Goal: Task Accomplishment & Management: Use online tool/utility

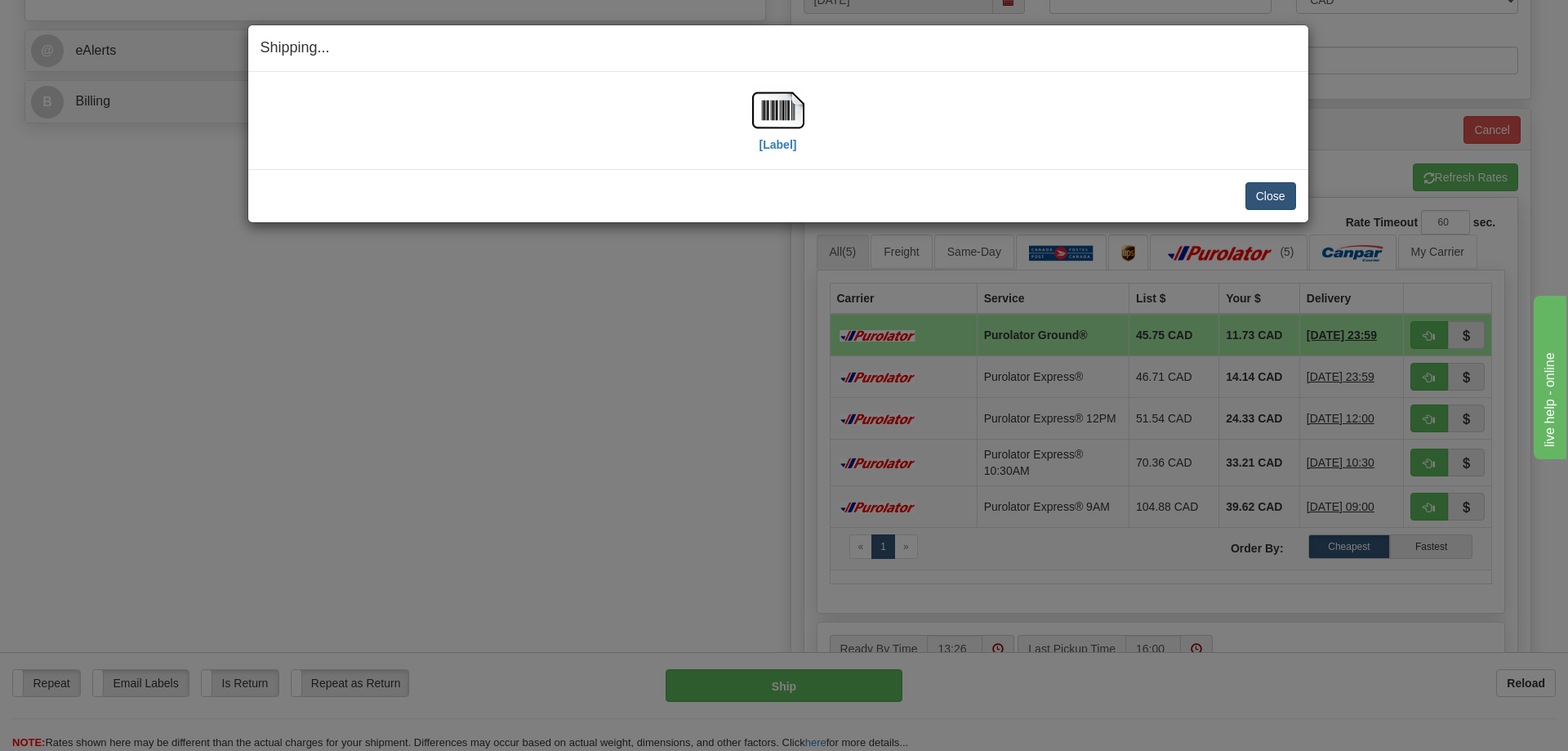
scroll to position [653, 0]
click at [1266, 193] on button "Close" at bounding box center [1270, 196] width 51 height 28
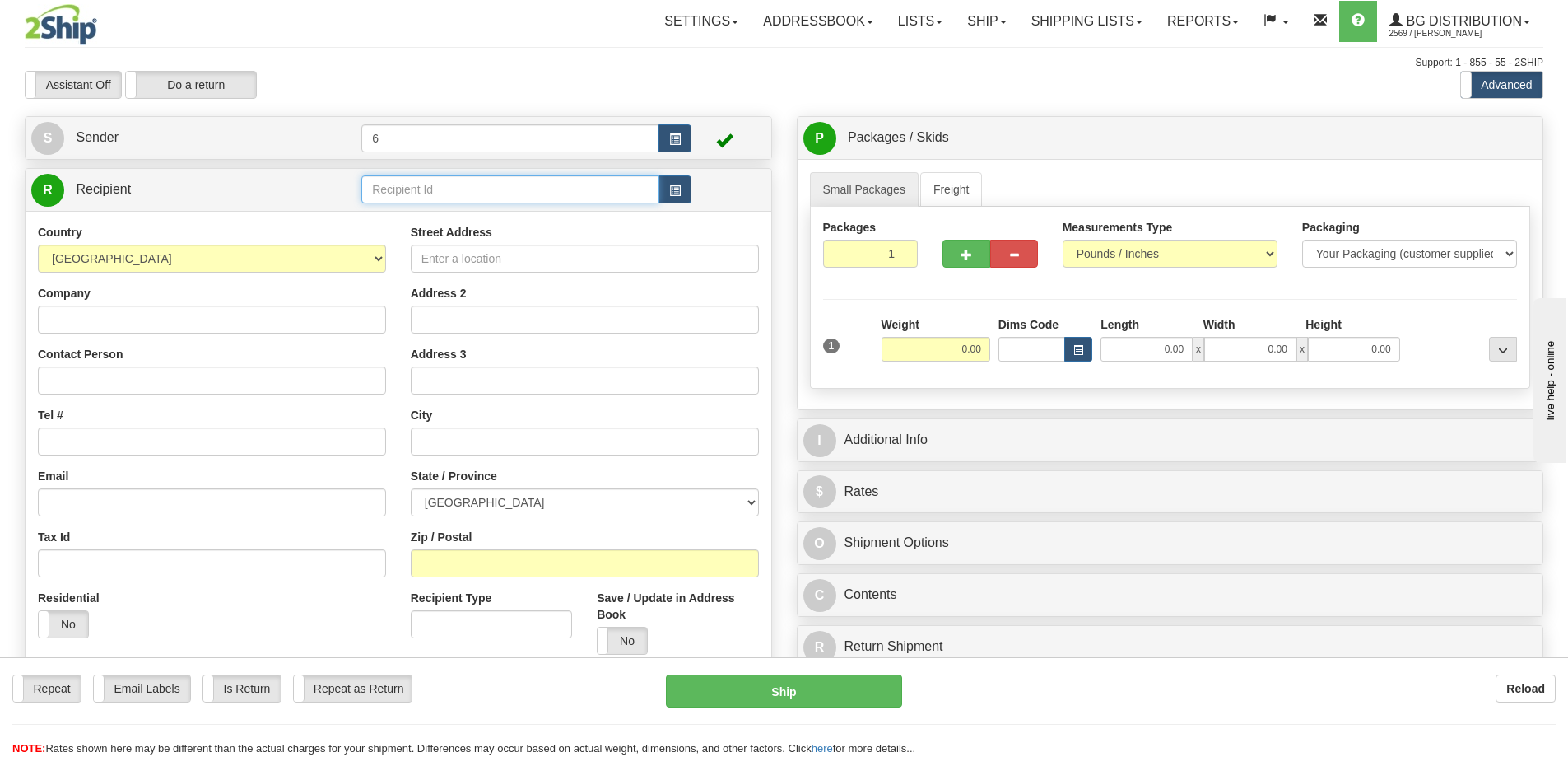
click at [382, 186] on input "text" at bounding box center [510, 189] width 298 height 28
click at [414, 209] on div "44008" at bounding box center [507, 215] width 283 height 18
type input "44008"
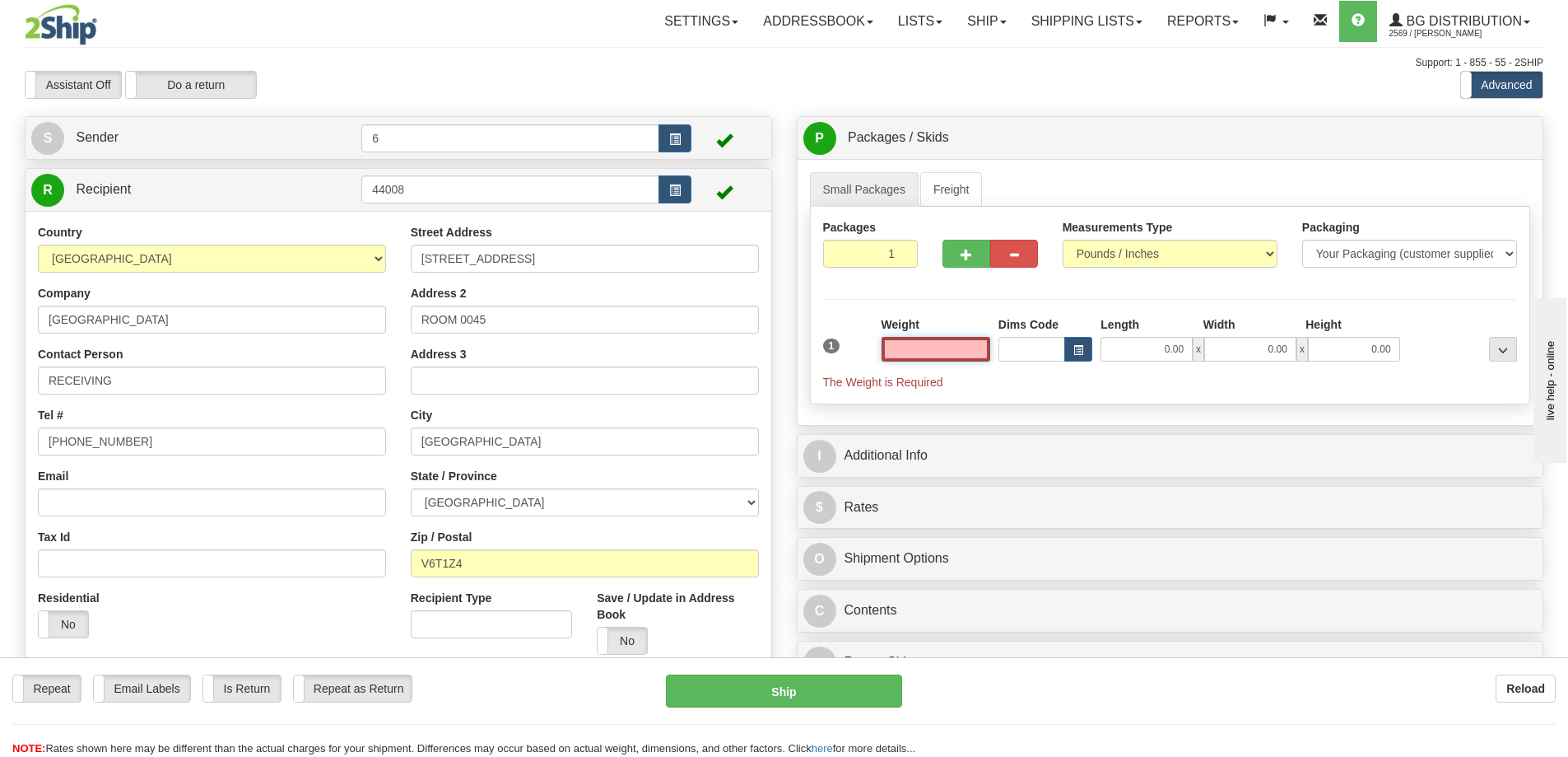
click at [965, 353] on input "text" at bounding box center [936, 349] width 108 height 25
type input "4.00"
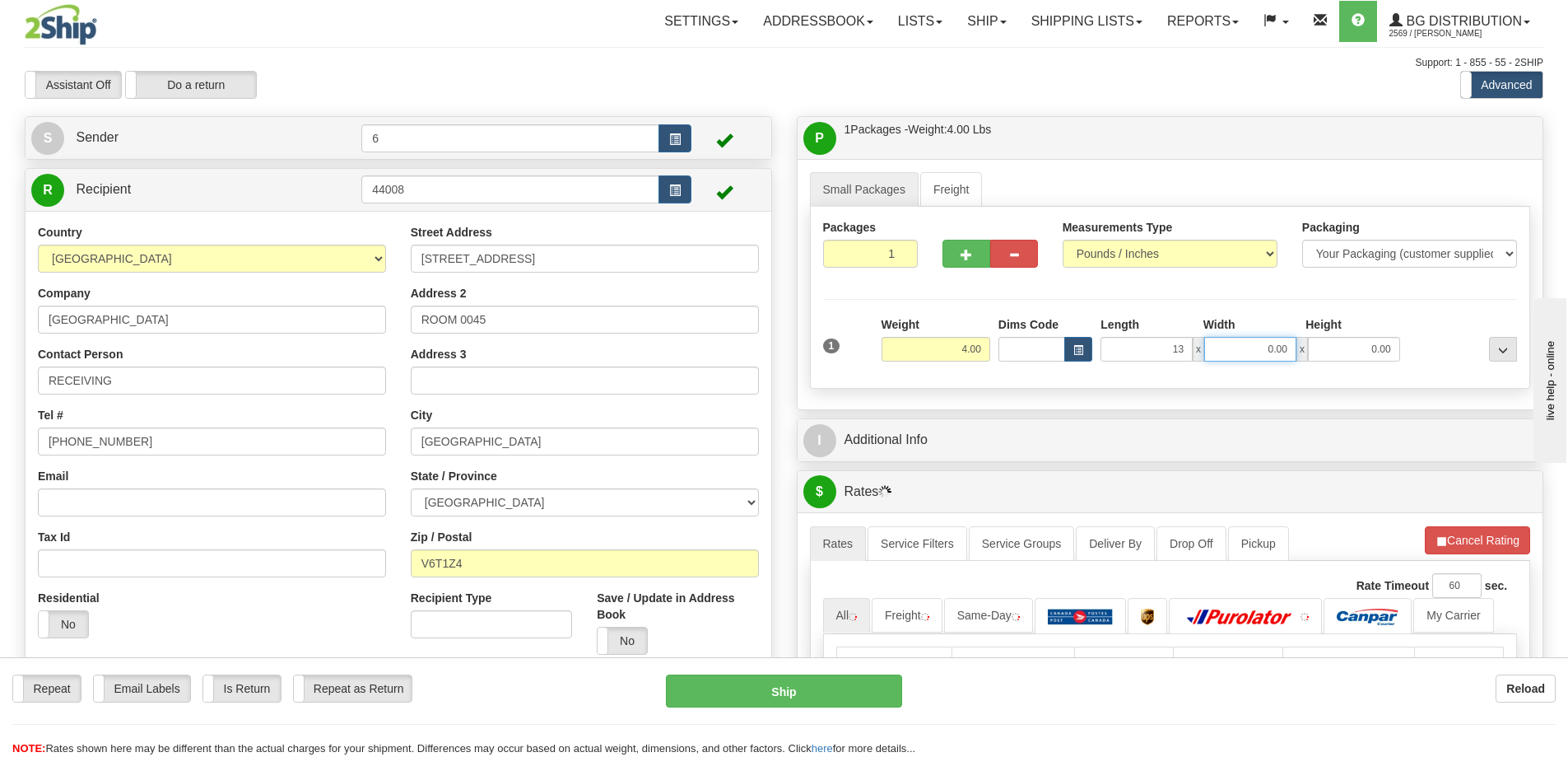
type input "13.00"
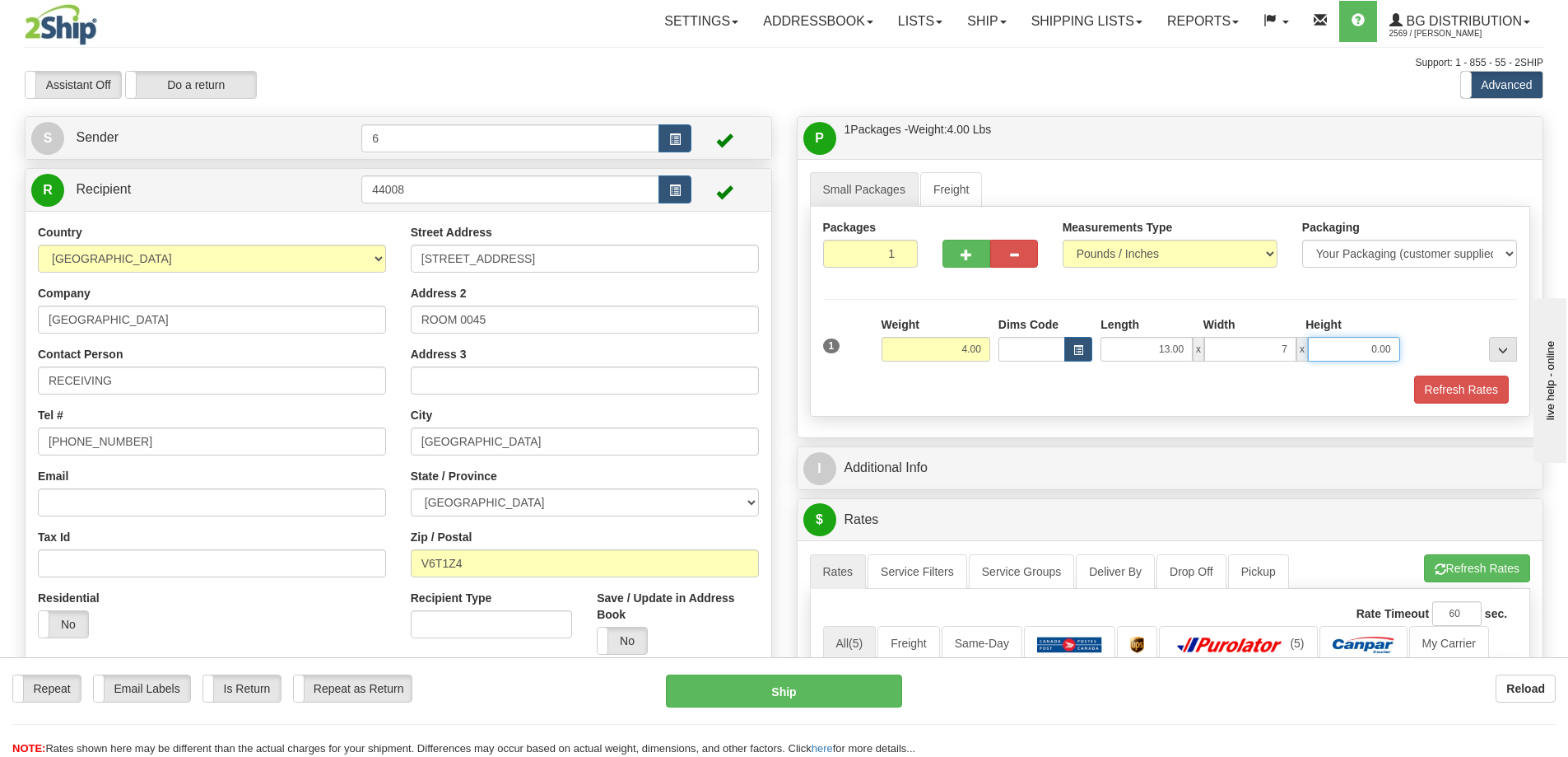
type input "7.00"
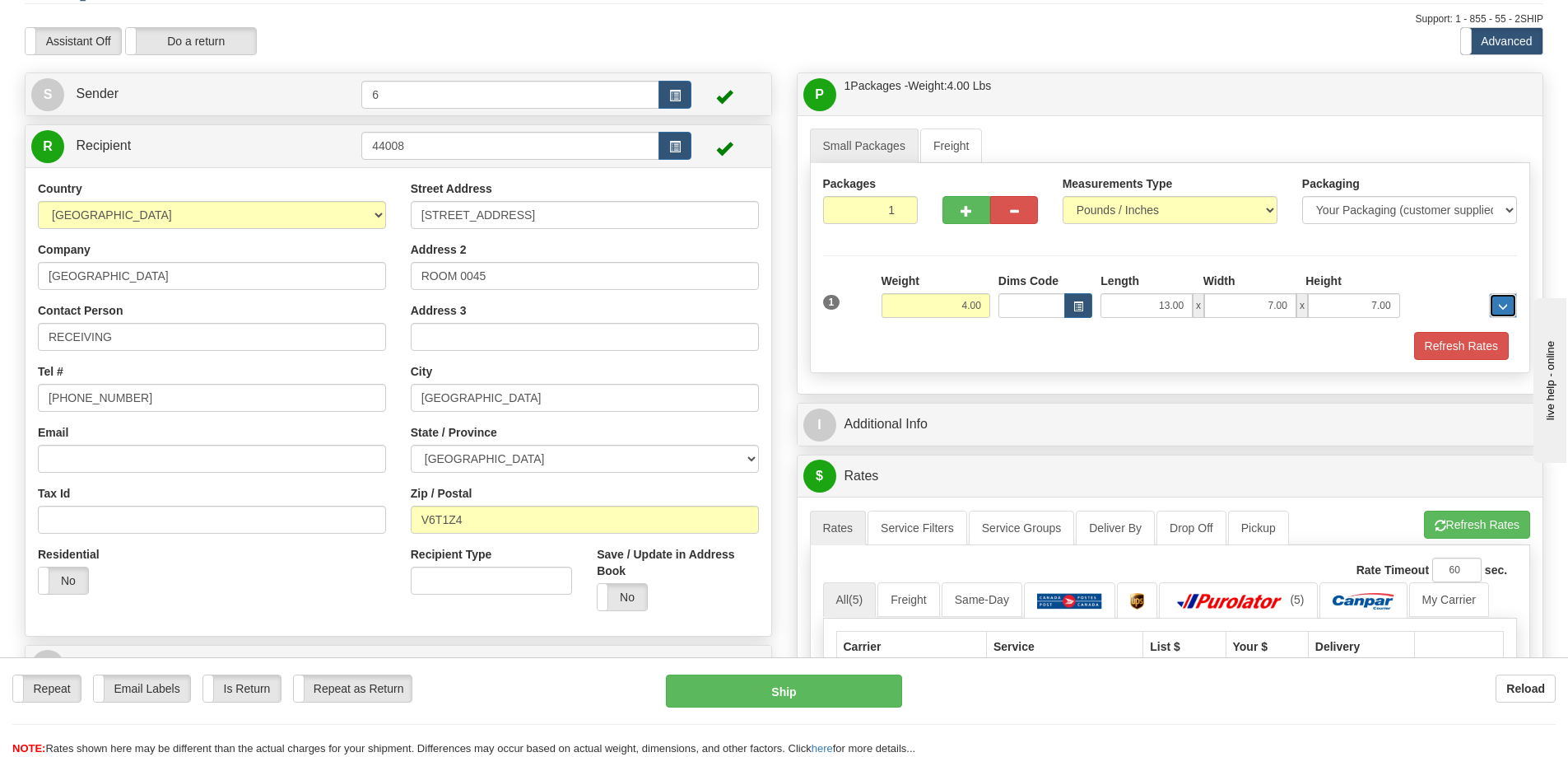
scroll to position [82, 0]
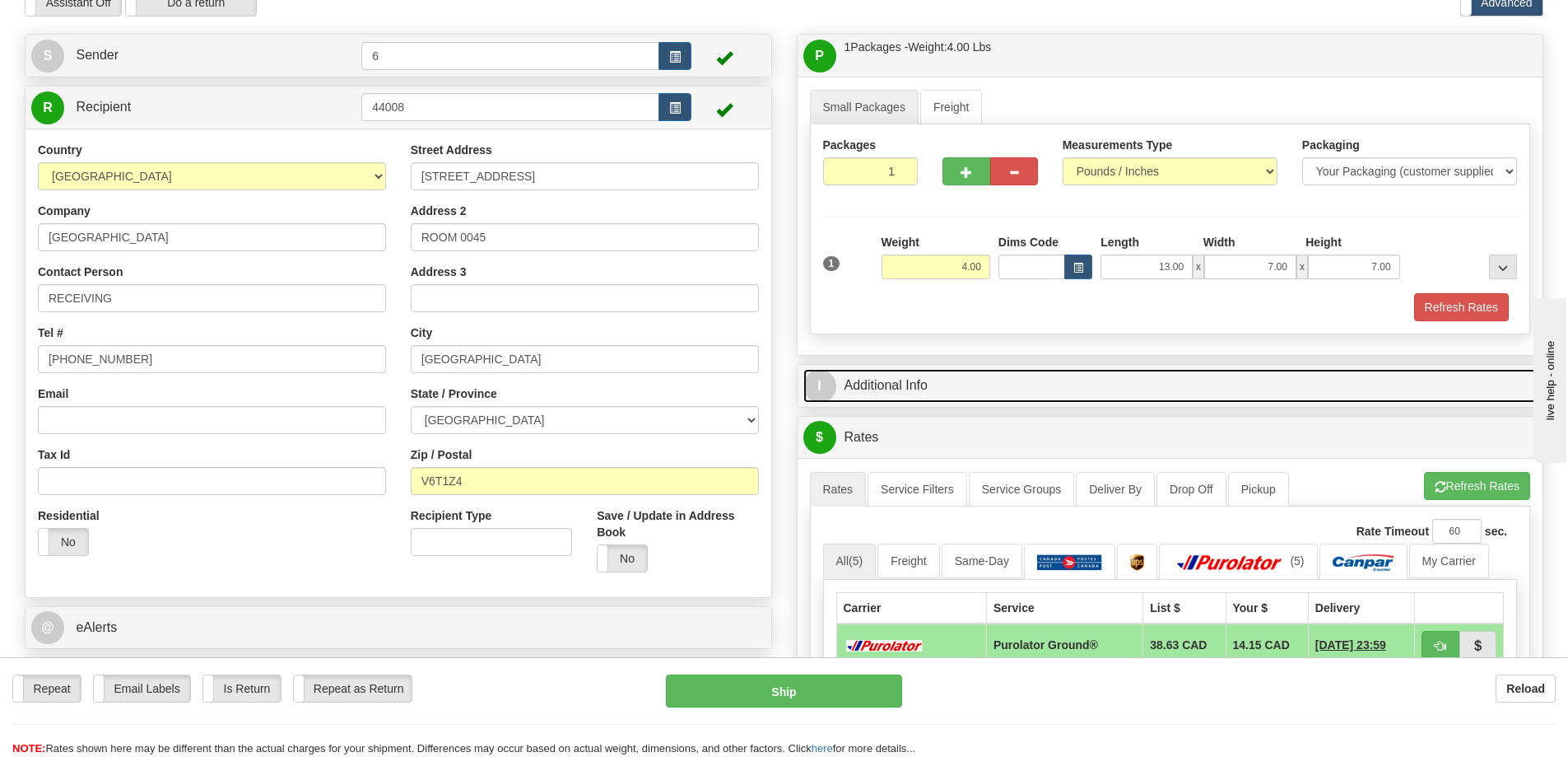
click at [934, 379] on link "I Additional Info" at bounding box center [1170, 385] width 735 height 34
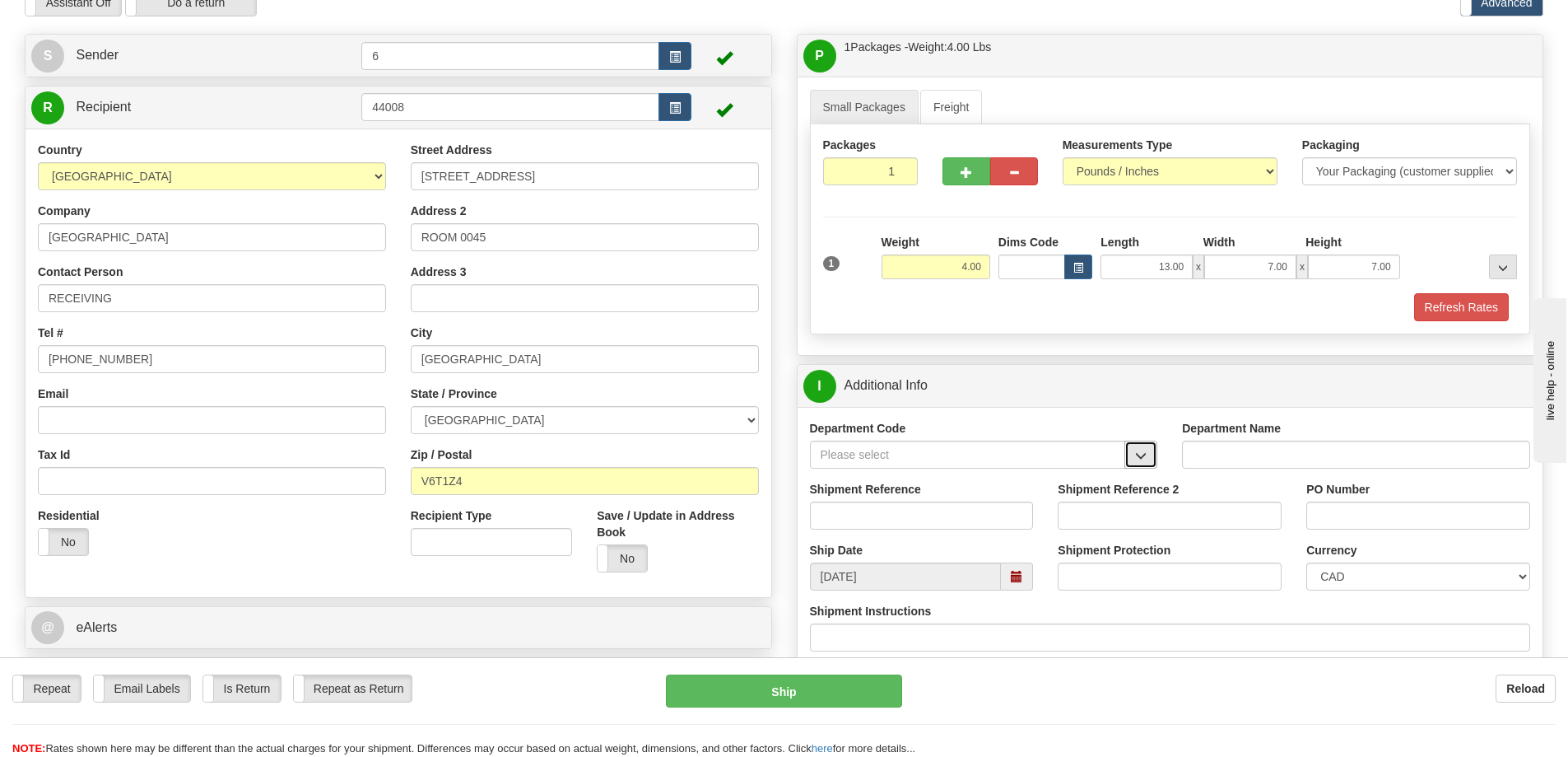
click at [1143, 450] on span "button" at bounding box center [1141, 455] width 12 height 11
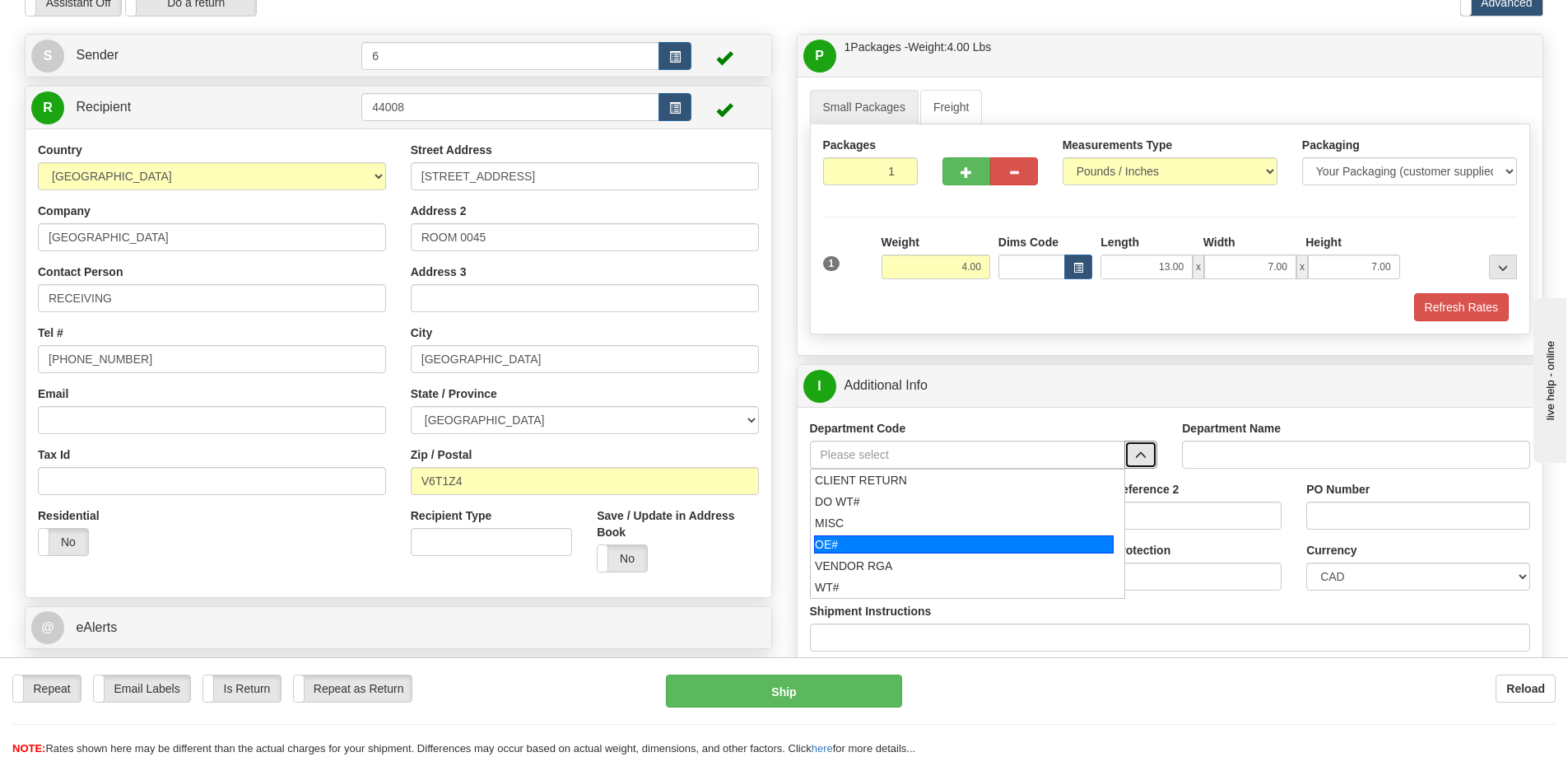
click at [962, 535] on div "OE#" at bounding box center [964, 544] width 300 height 18
type input "OE#"
type input "ORDERS"
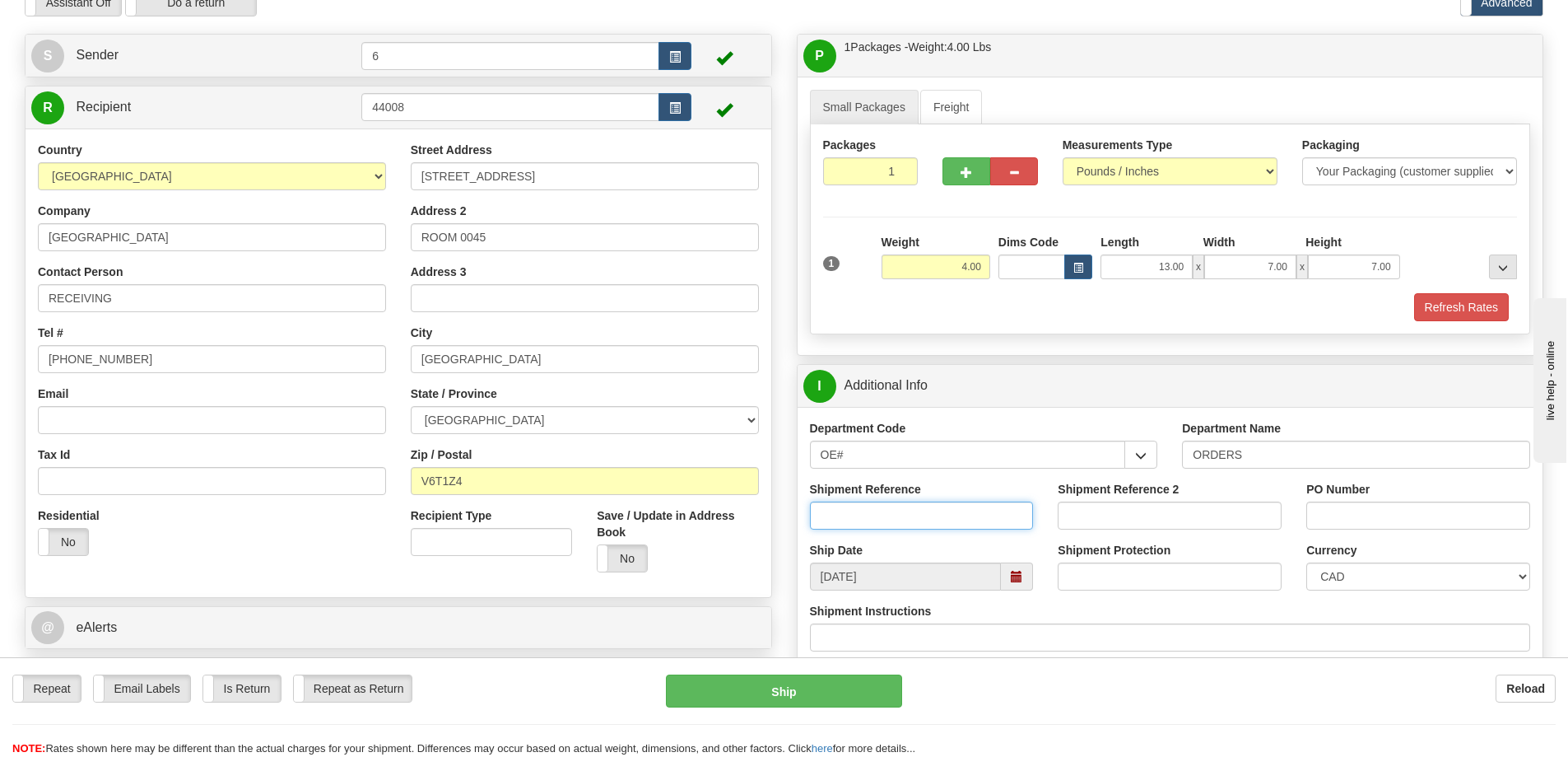
click at [974, 519] on input "Shipment Reference" at bounding box center [921, 515] width 224 height 28
type input "60033448-00"
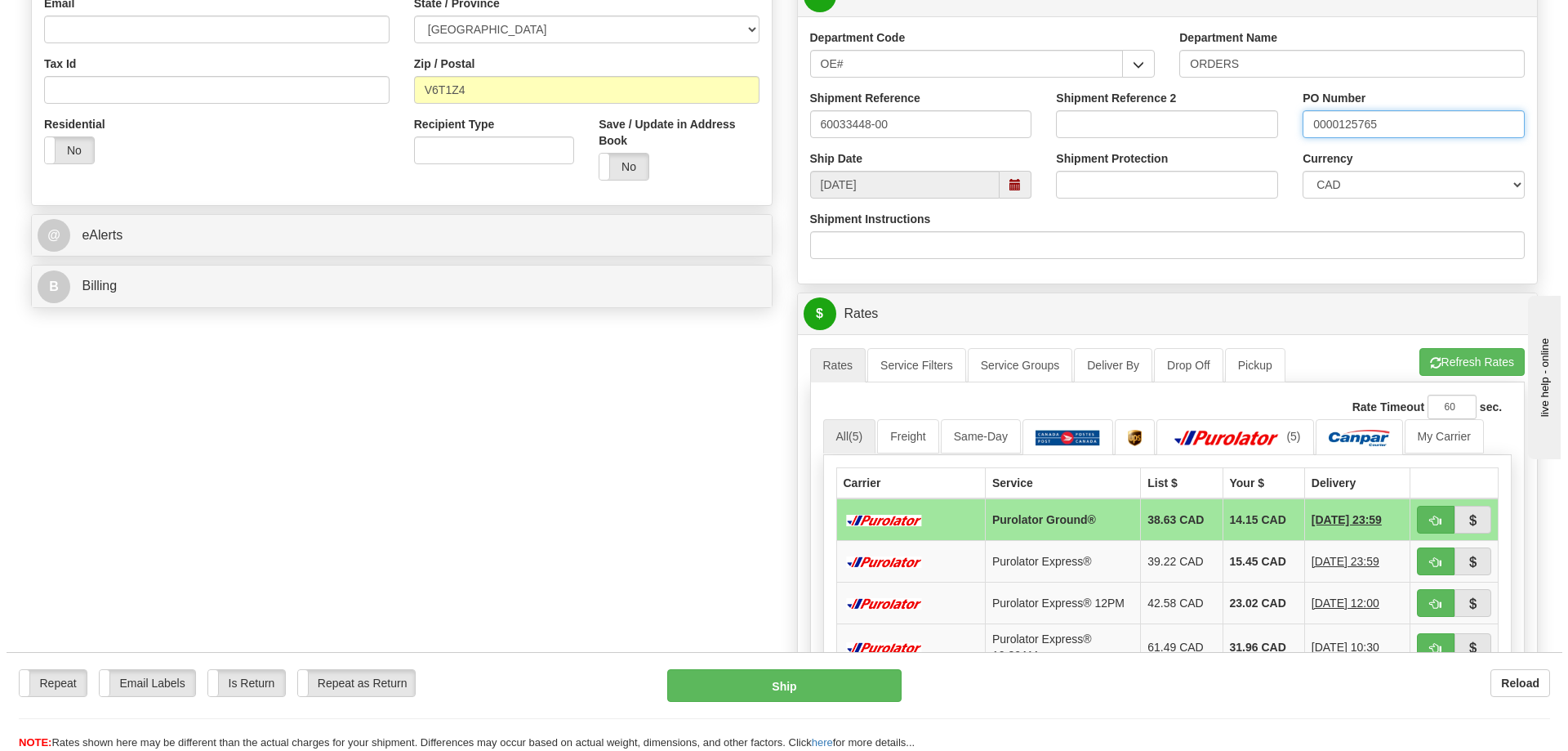
scroll to position [490, 0]
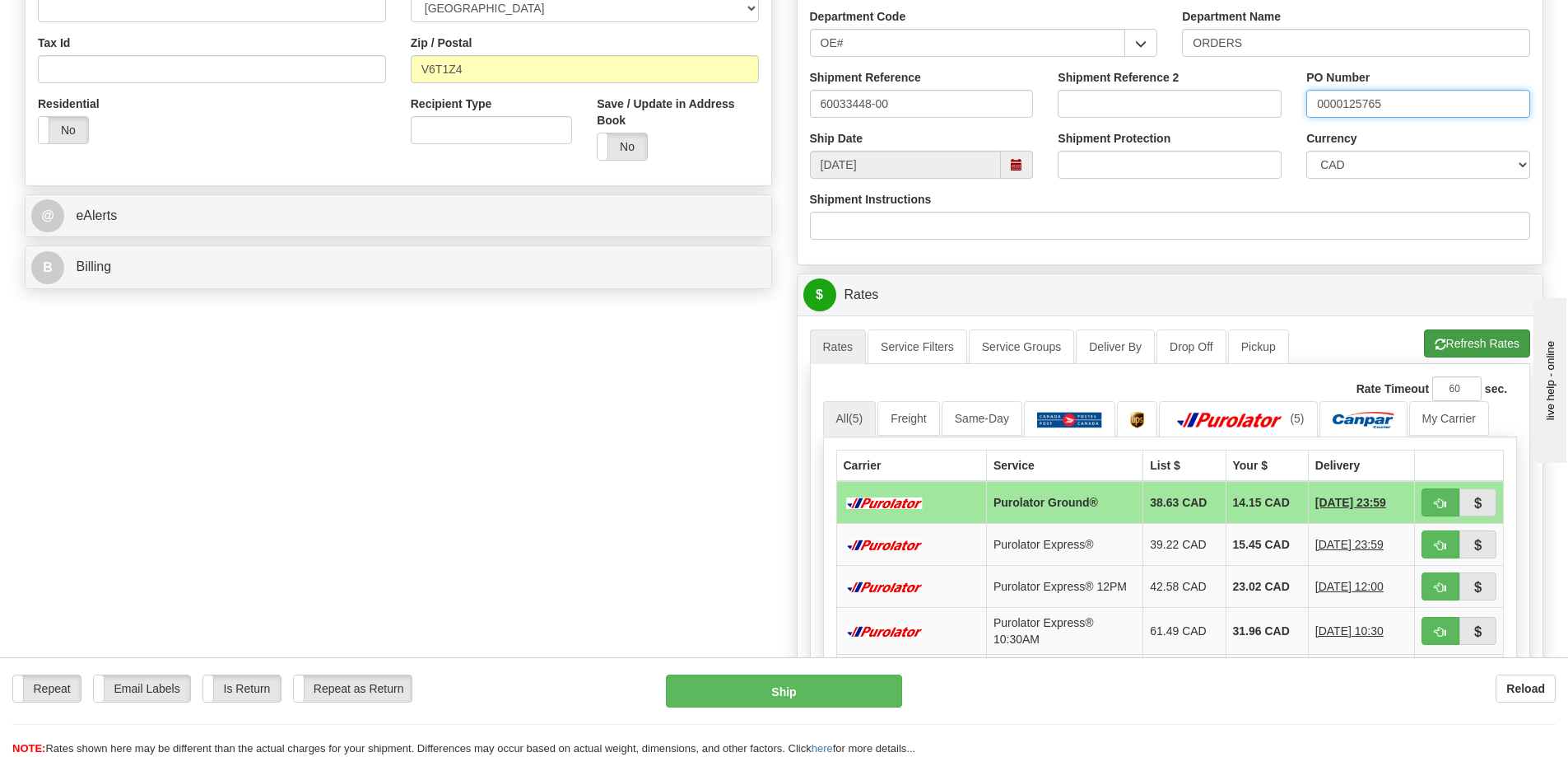
type input "0000125765"
click at [1450, 347] on button "Refresh Rates" at bounding box center [1477, 343] width 106 height 28
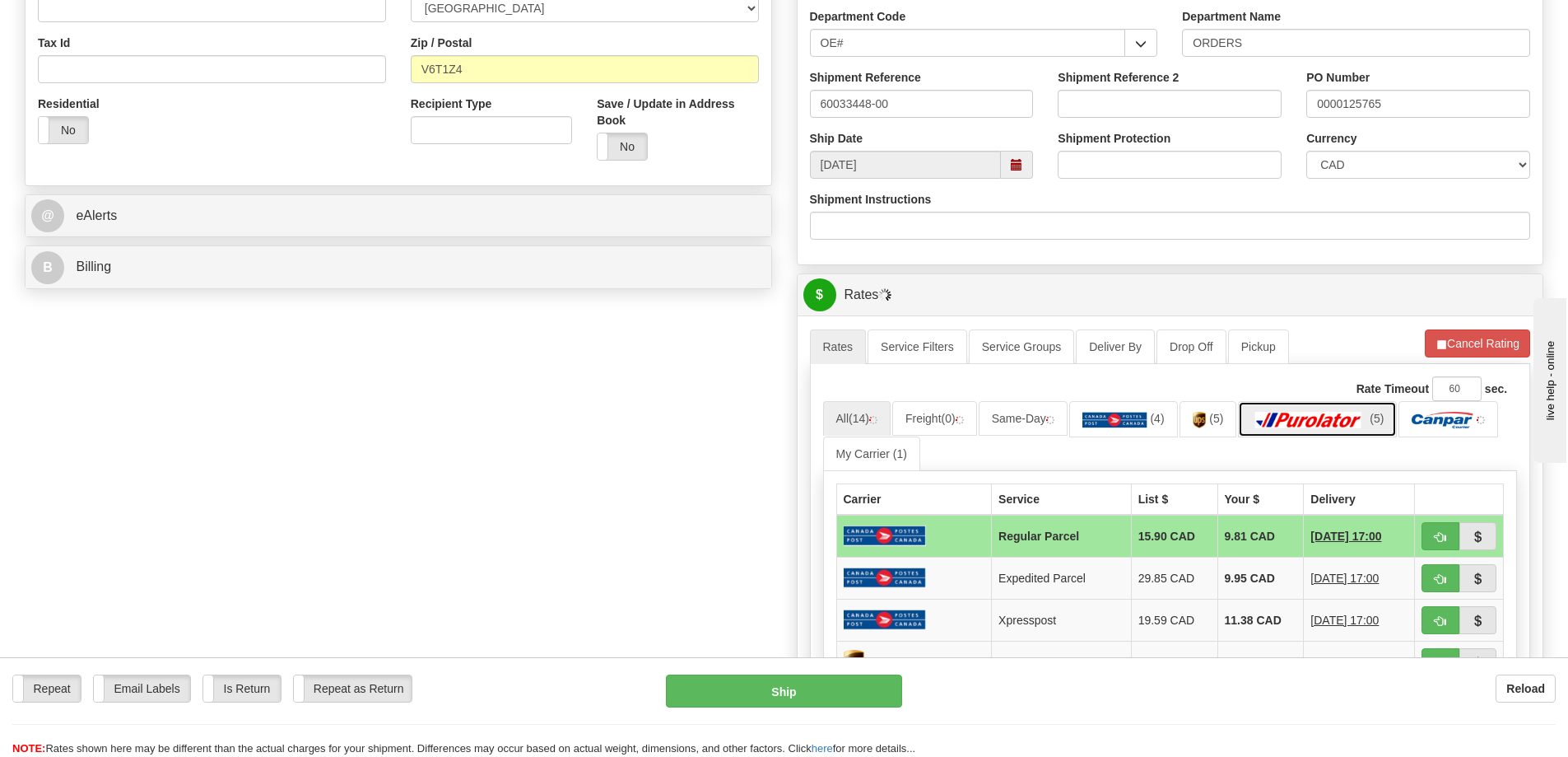
click at [1350, 427] on img at bounding box center [1309, 419] width 115 height 16
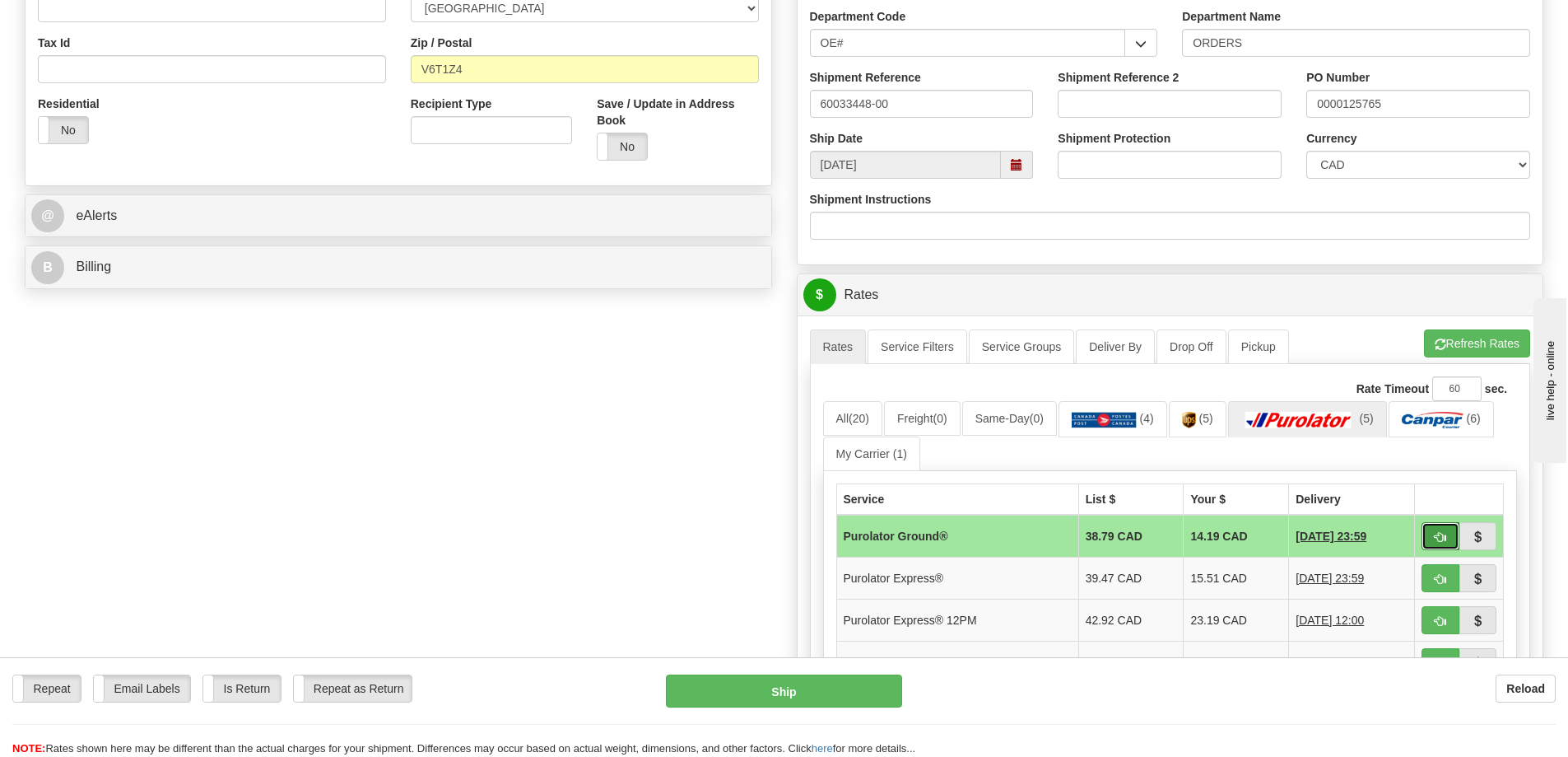
click at [1434, 536] on span "button" at bounding box center [1440, 536] width 12 height 11
type input "260"
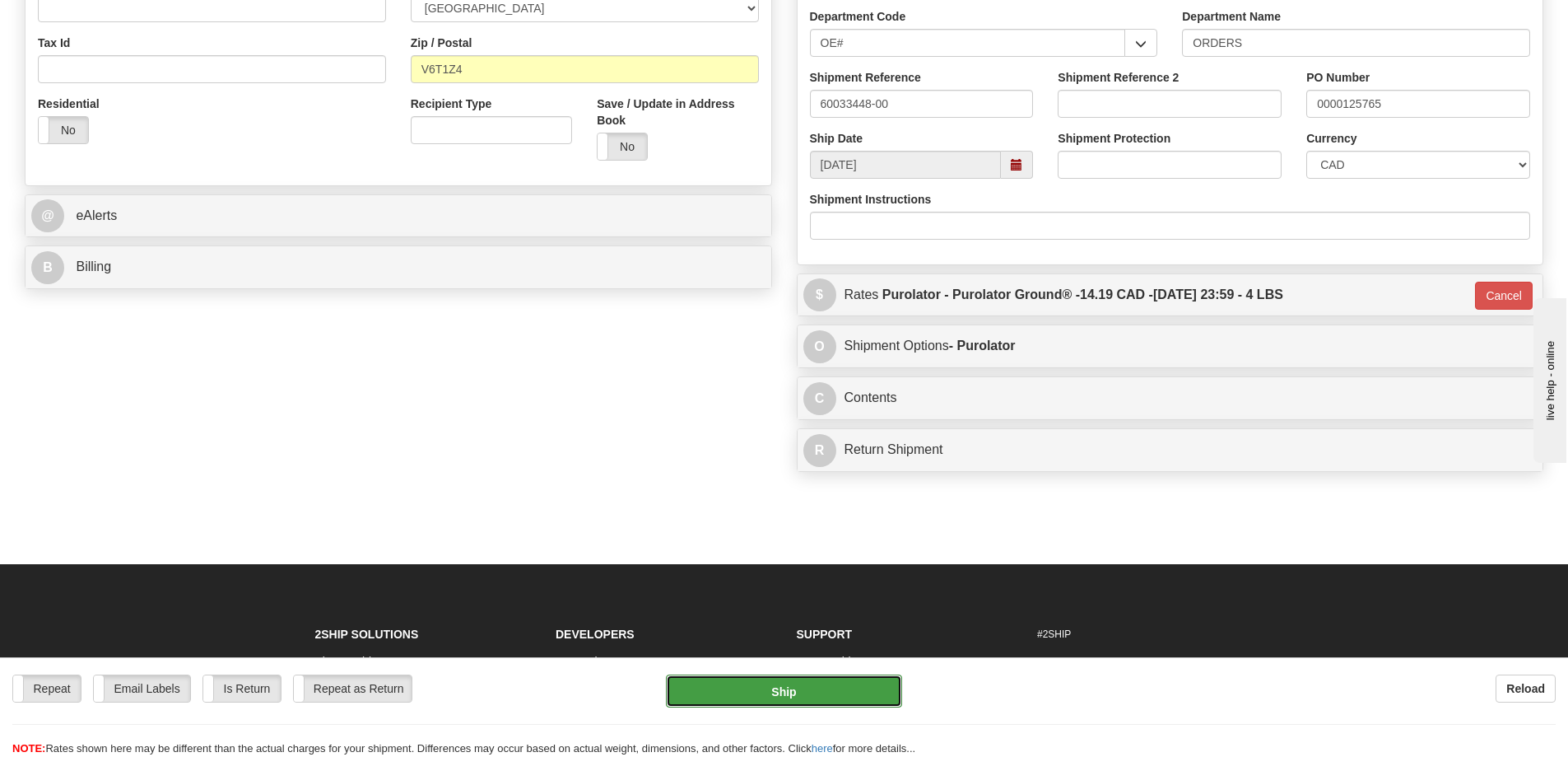
click at [757, 697] on button "Ship" at bounding box center [784, 691] width 236 height 33
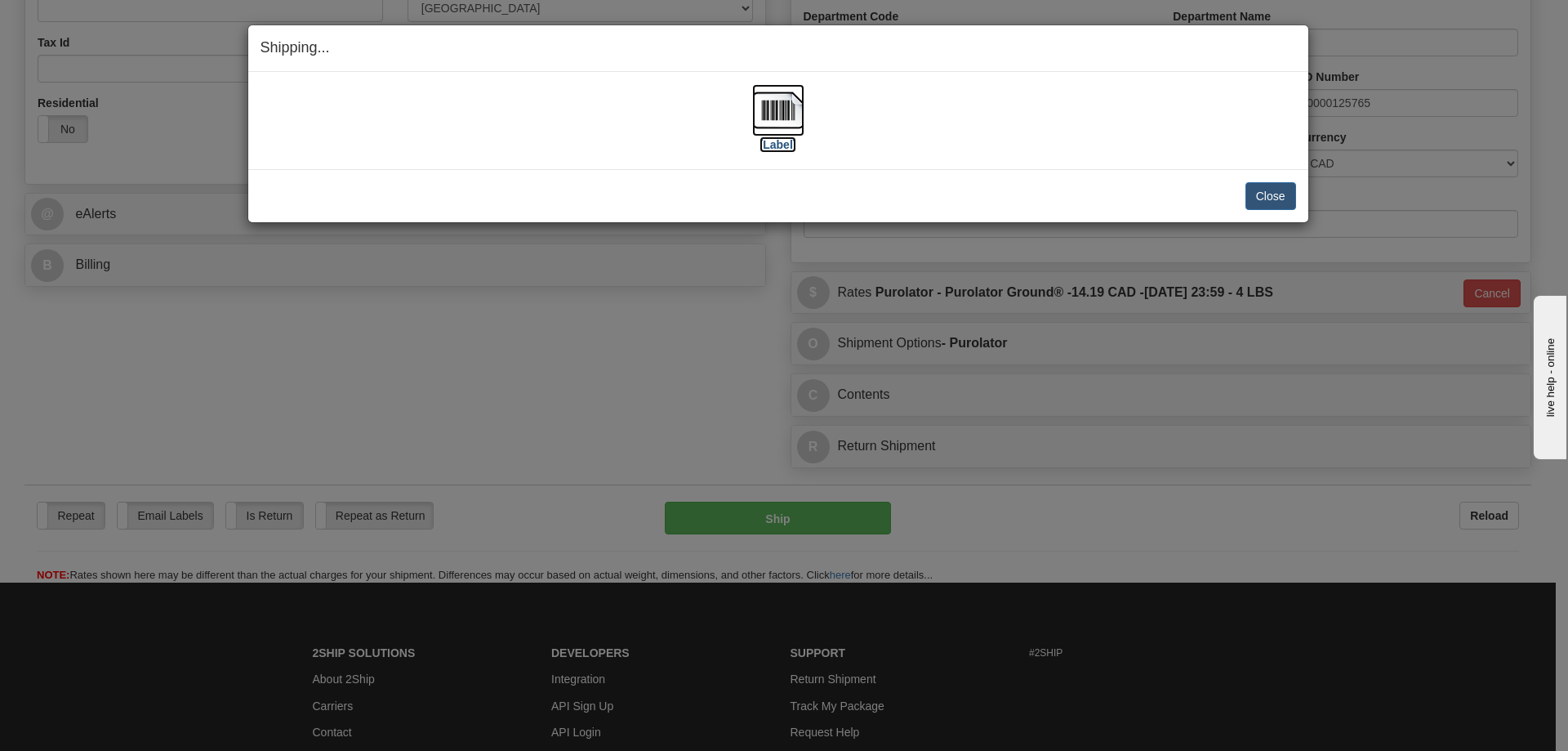
click at [784, 123] on img at bounding box center [778, 110] width 52 height 52
click at [1274, 188] on button "Close" at bounding box center [1270, 196] width 51 height 28
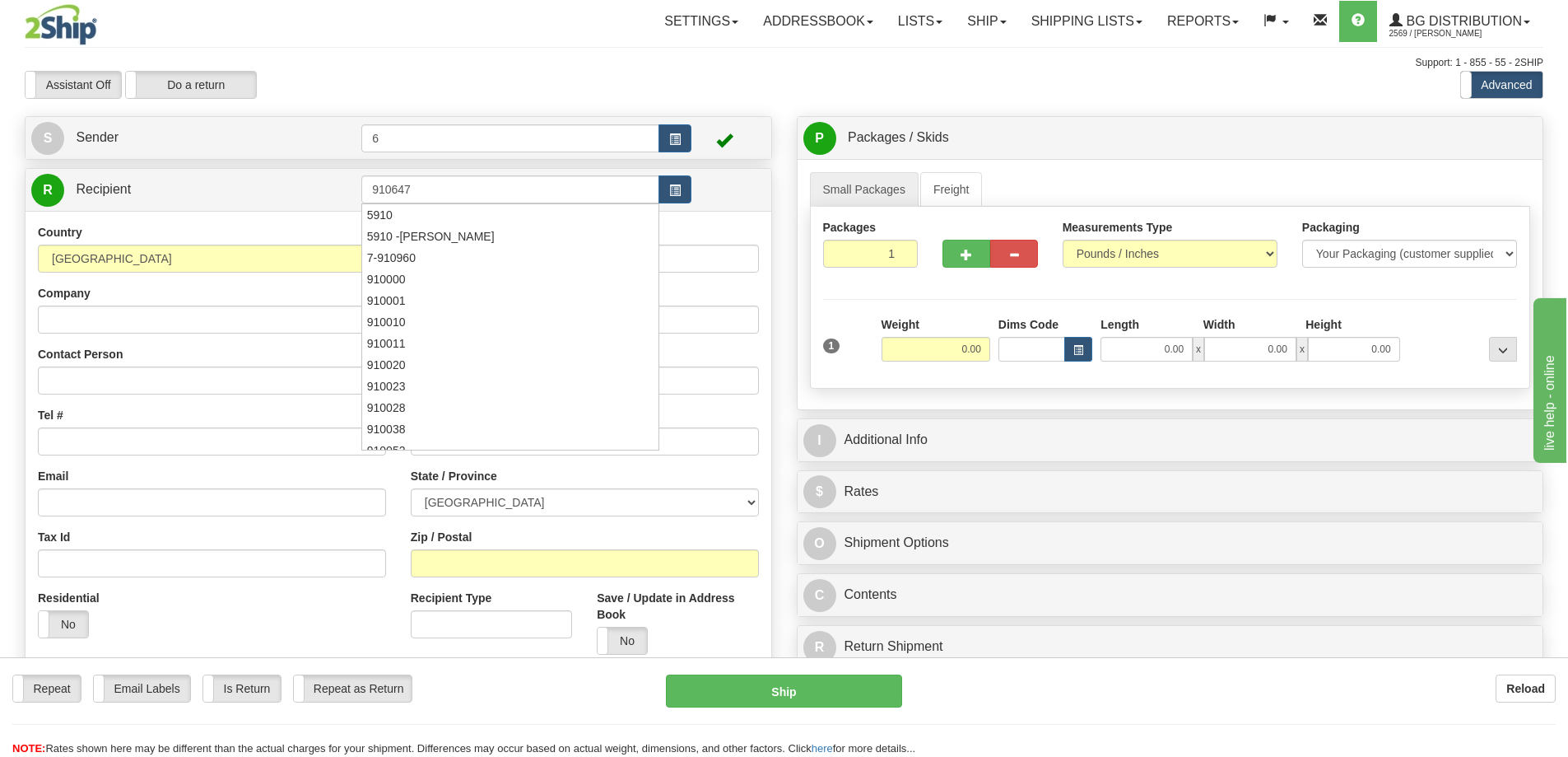
type input "910647"
click button "Delete" at bounding box center [0, 0] width 0 height 0
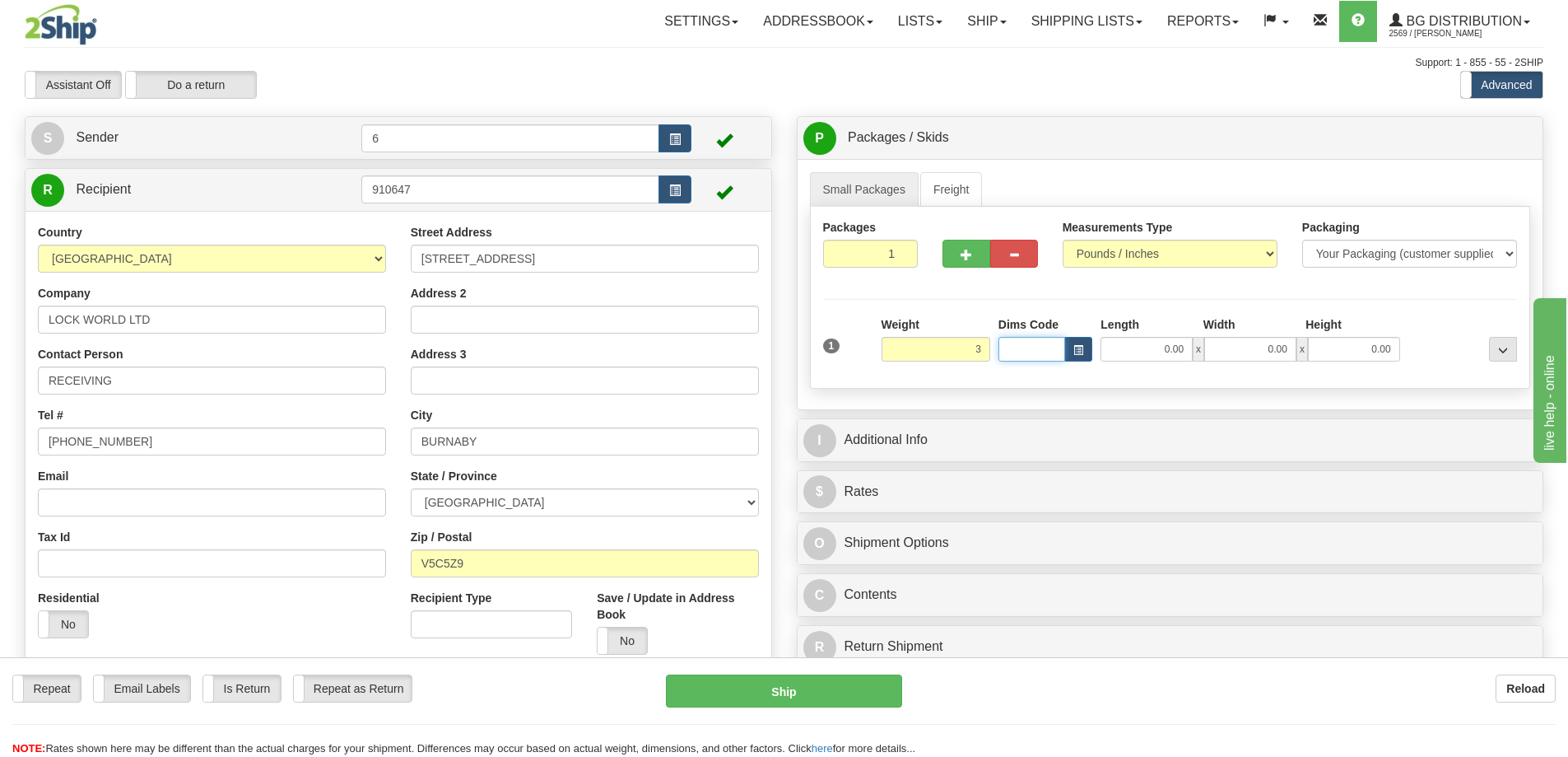
type input "3.00"
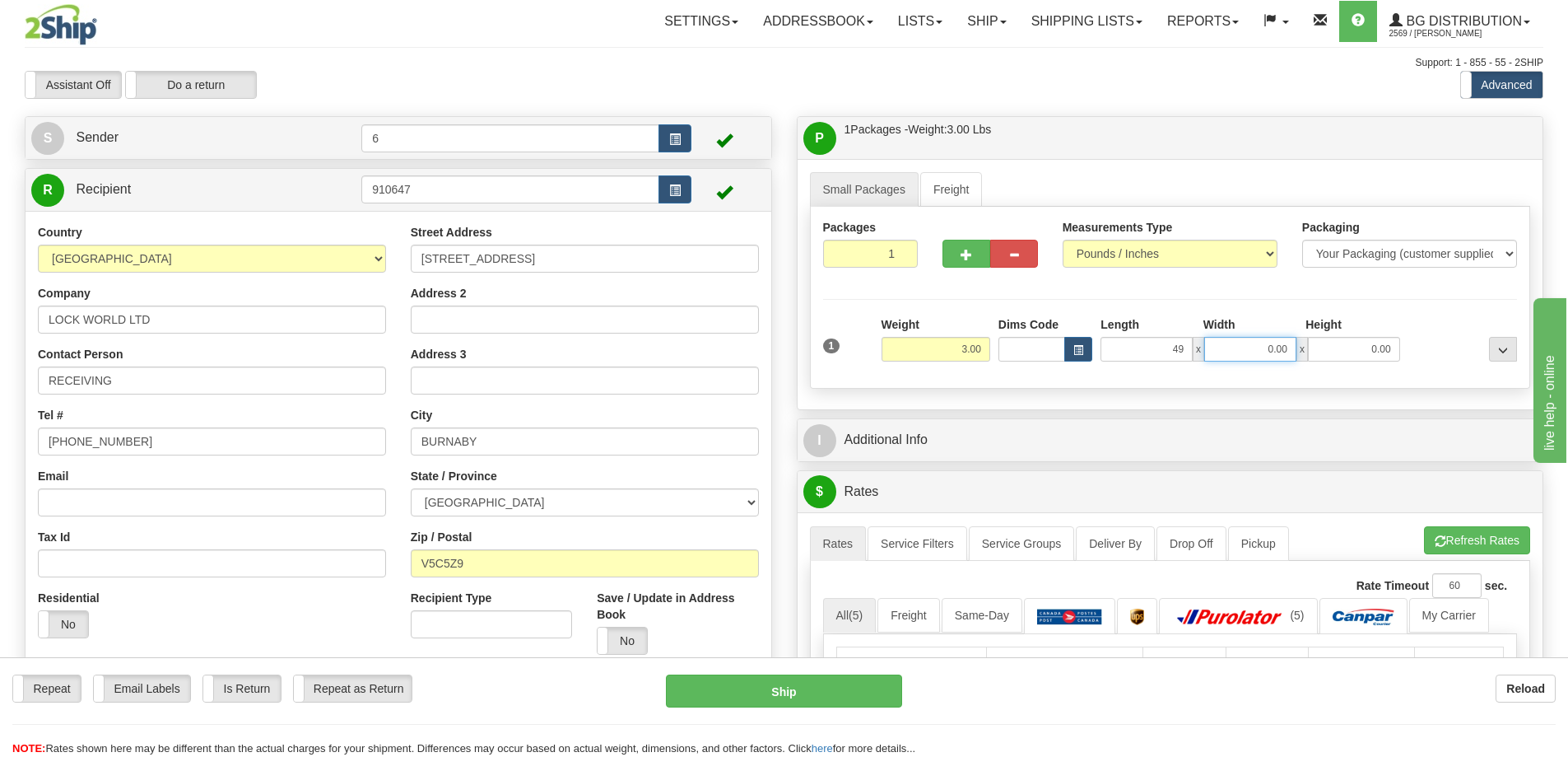
type input "49.00"
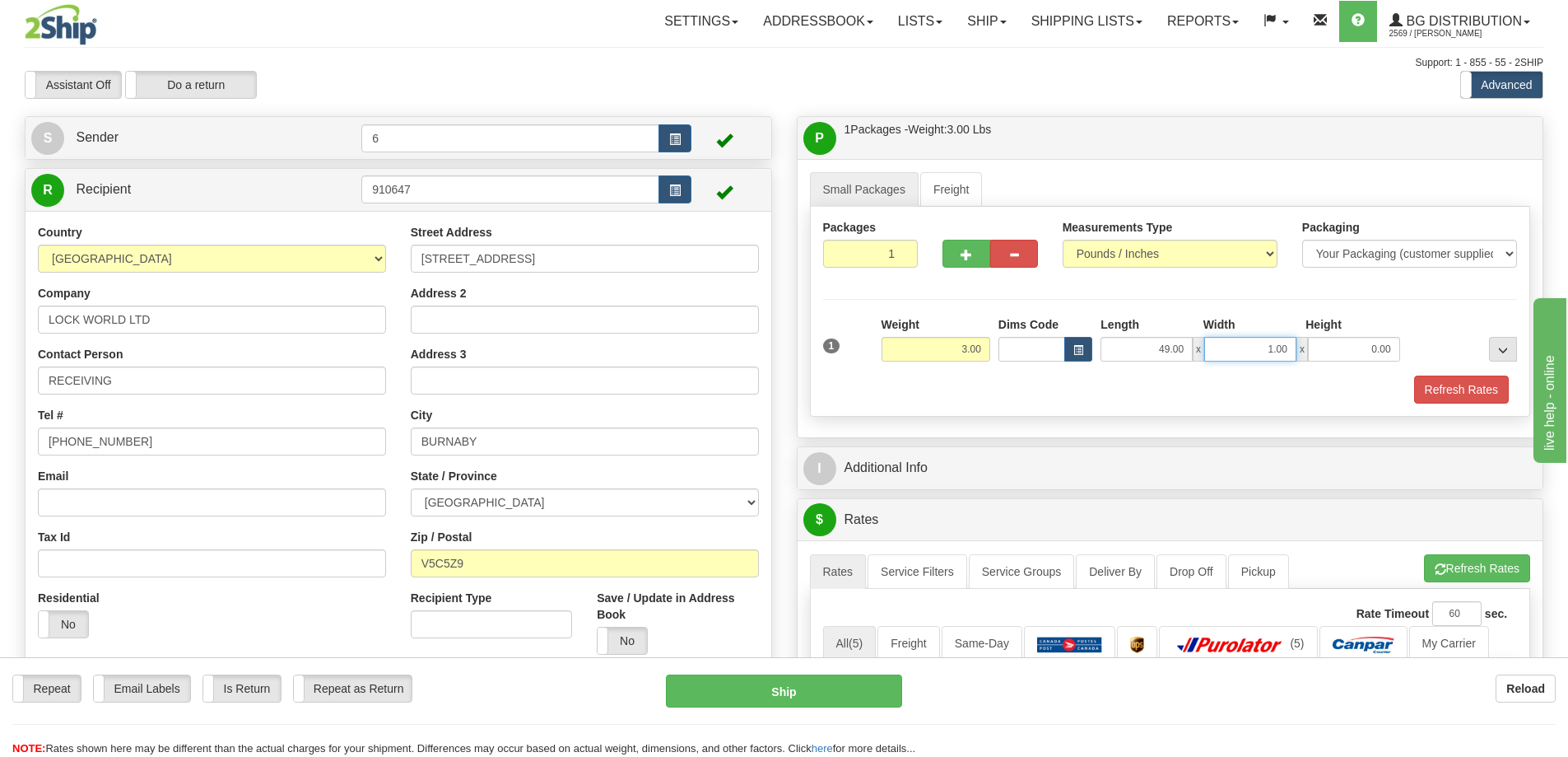
click at [1291, 345] on input "1.00" at bounding box center [1250, 349] width 92 height 25
type input "1"
type input "4.00"
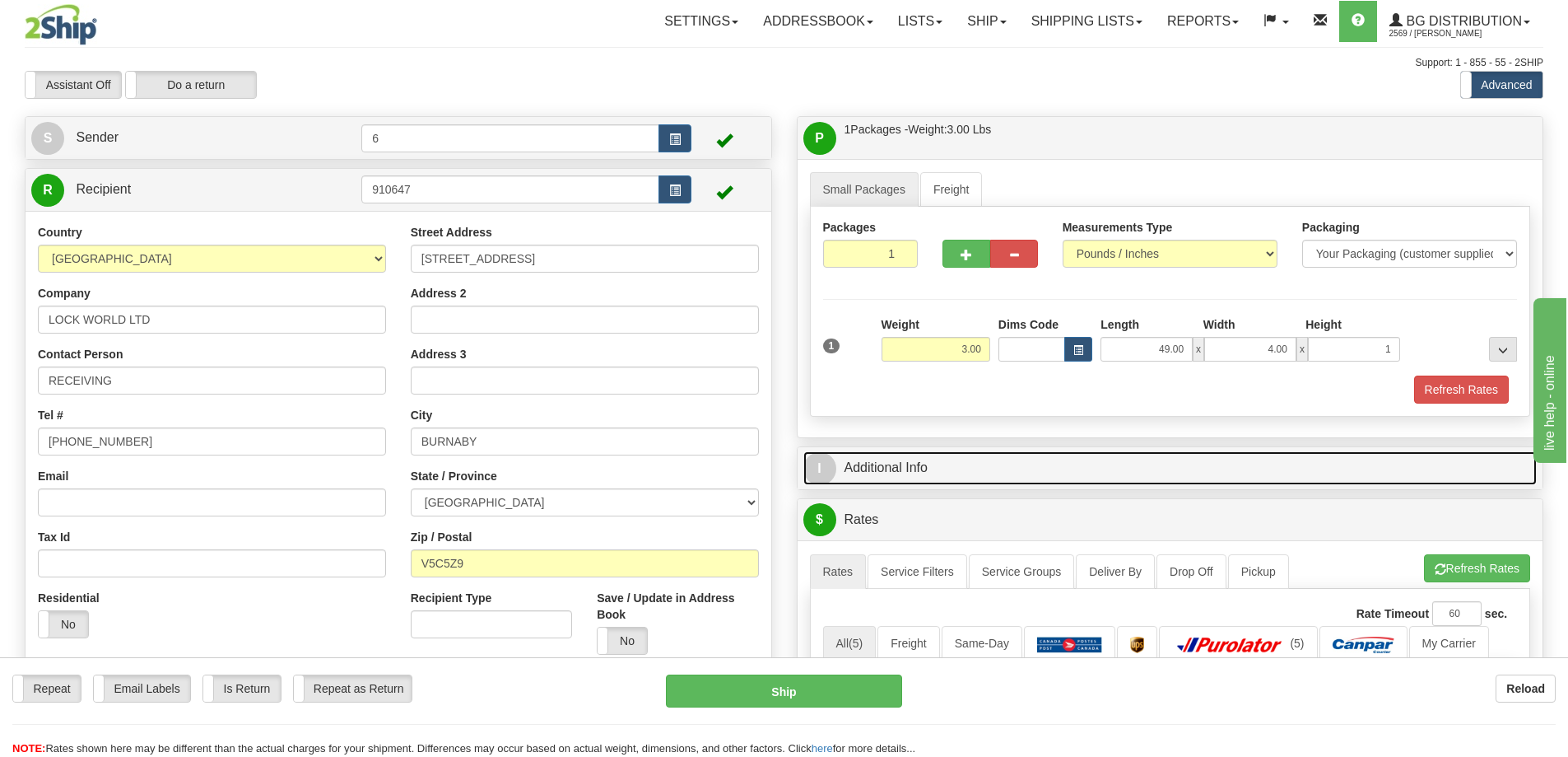
type input "1.00"
click at [1006, 471] on link "I Additional Info" at bounding box center [1170, 468] width 735 height 34
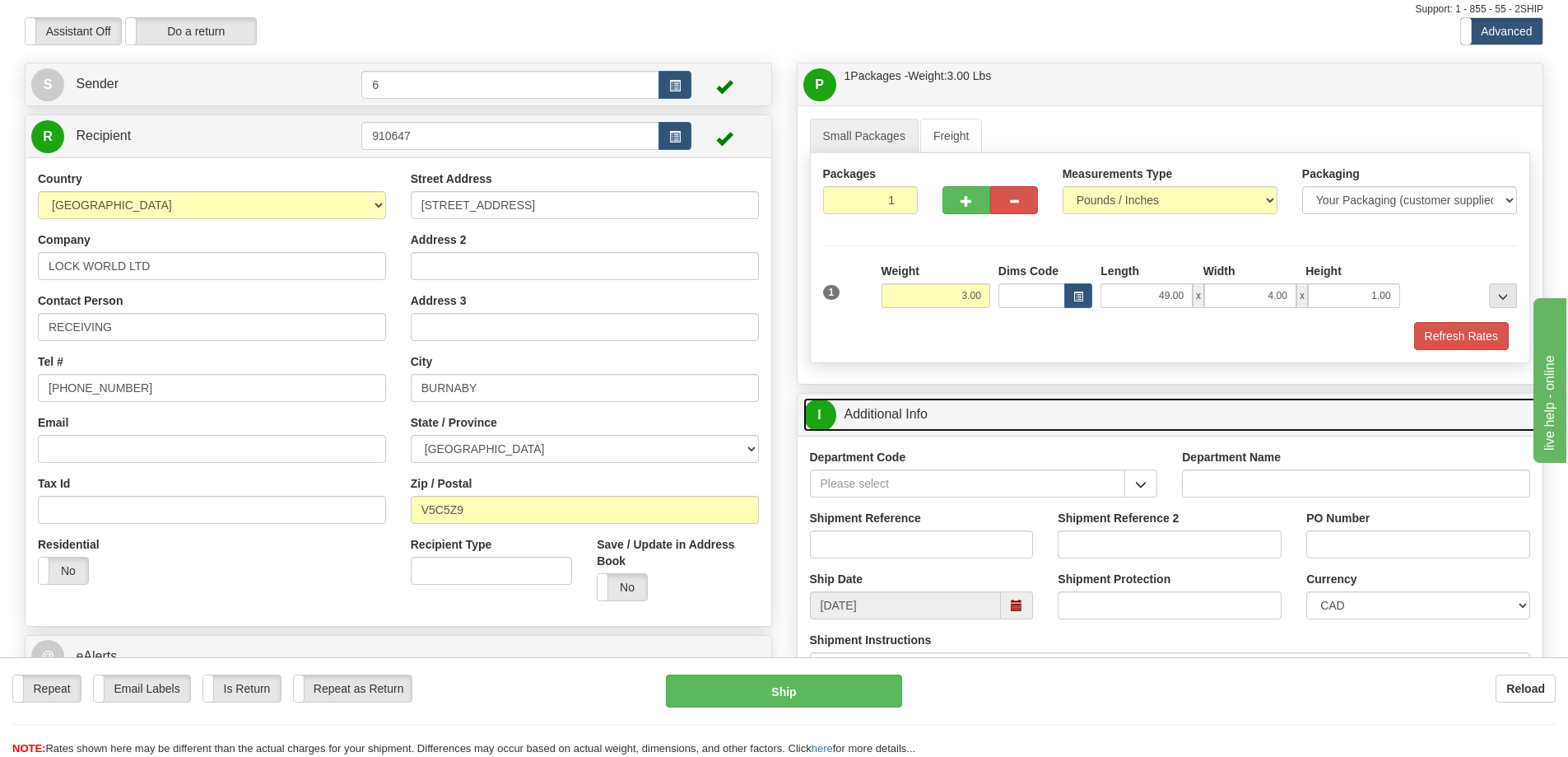
scroll to position [82, 0]
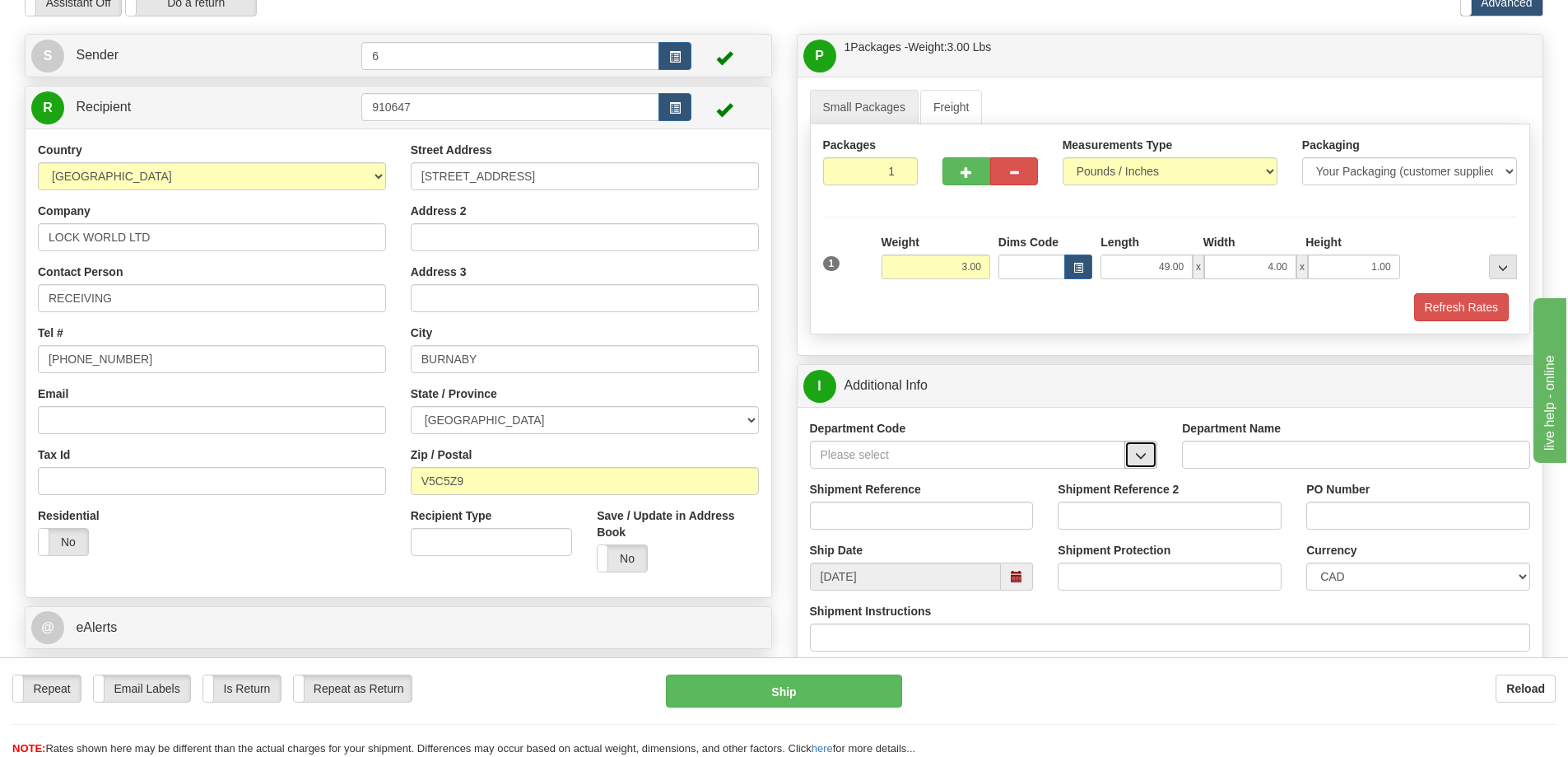
click at [1136, 461] on span "button" at bounding box center [1141, 455] width 12 height 11
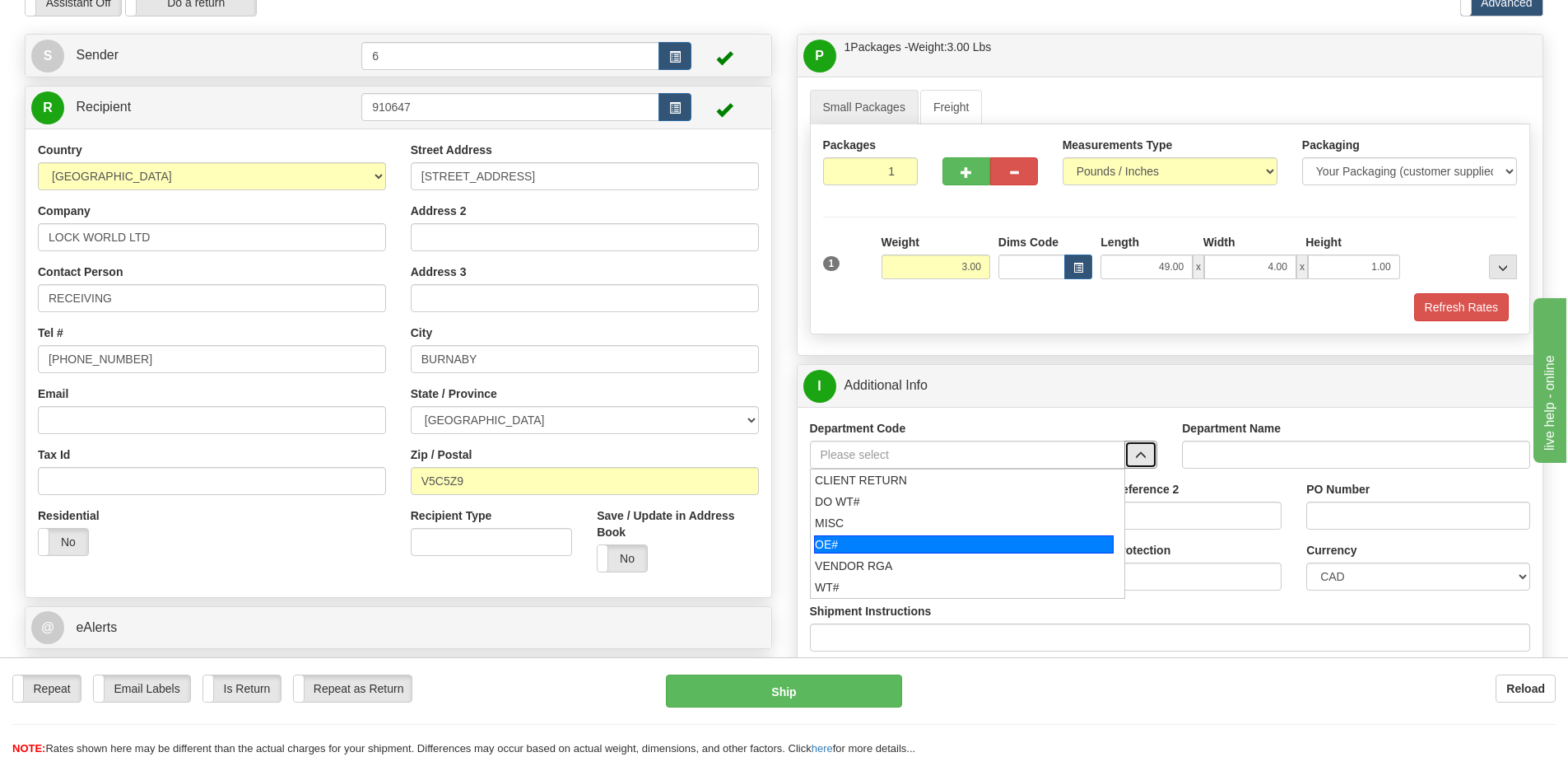
click at [962, 535] on div "OE#" at bounding box center [964, 544] width 300 height 18
type input "OE#"
type input "ORDERS"
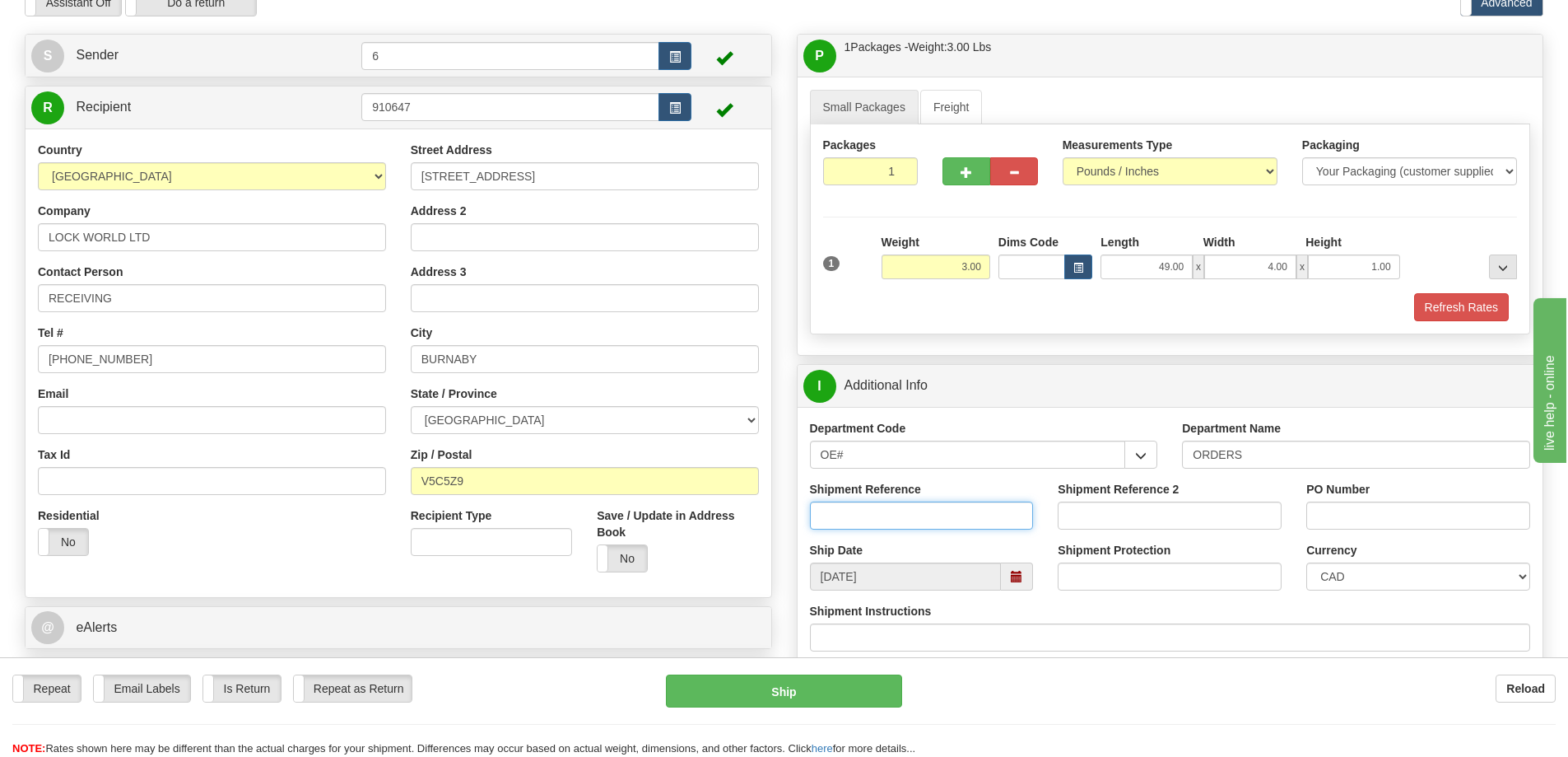
click at [967, 514] on input "Shipment Reference" at bounding box center [921, 515] width 224 height 28
type input "60033241-00"
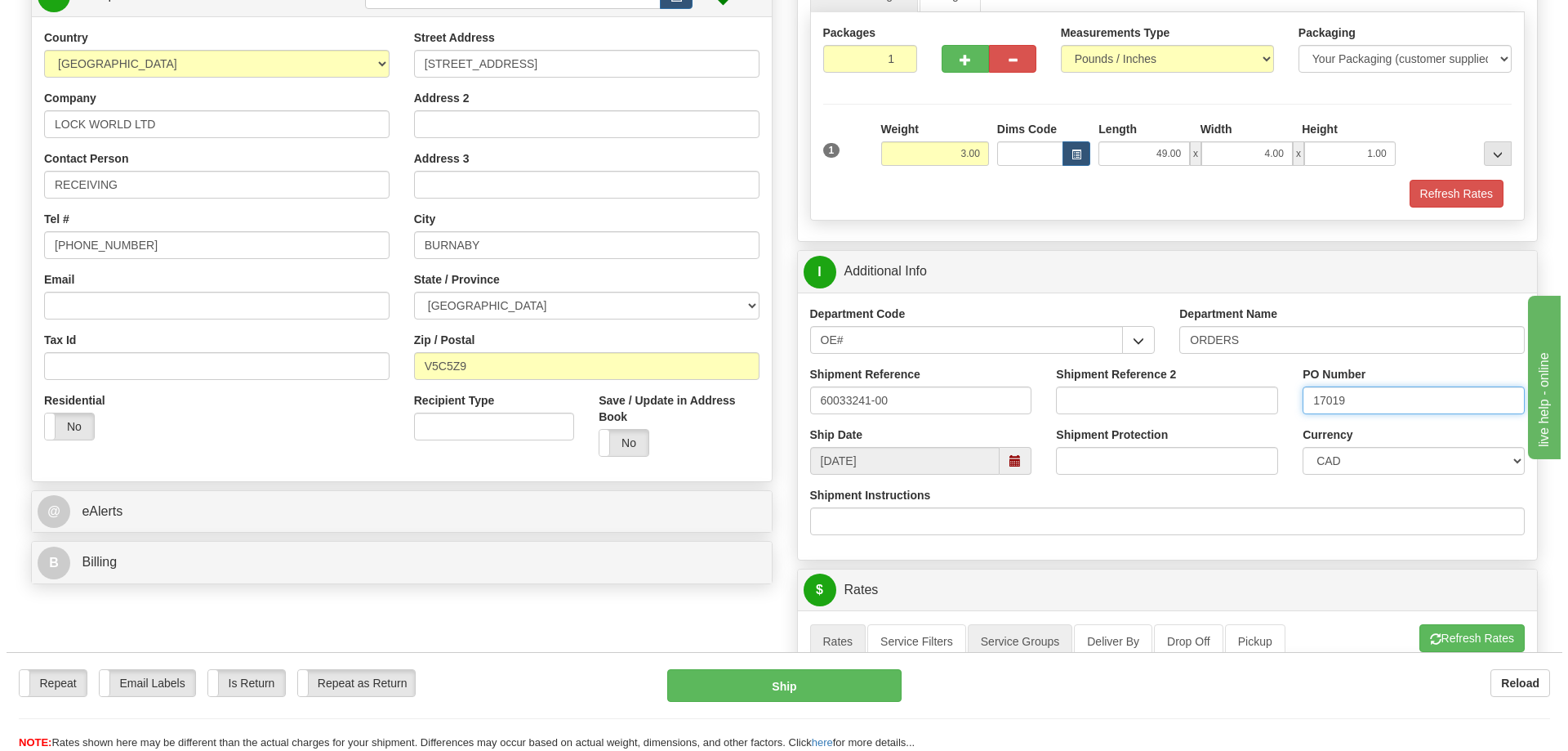
scroll to position [490, 0]
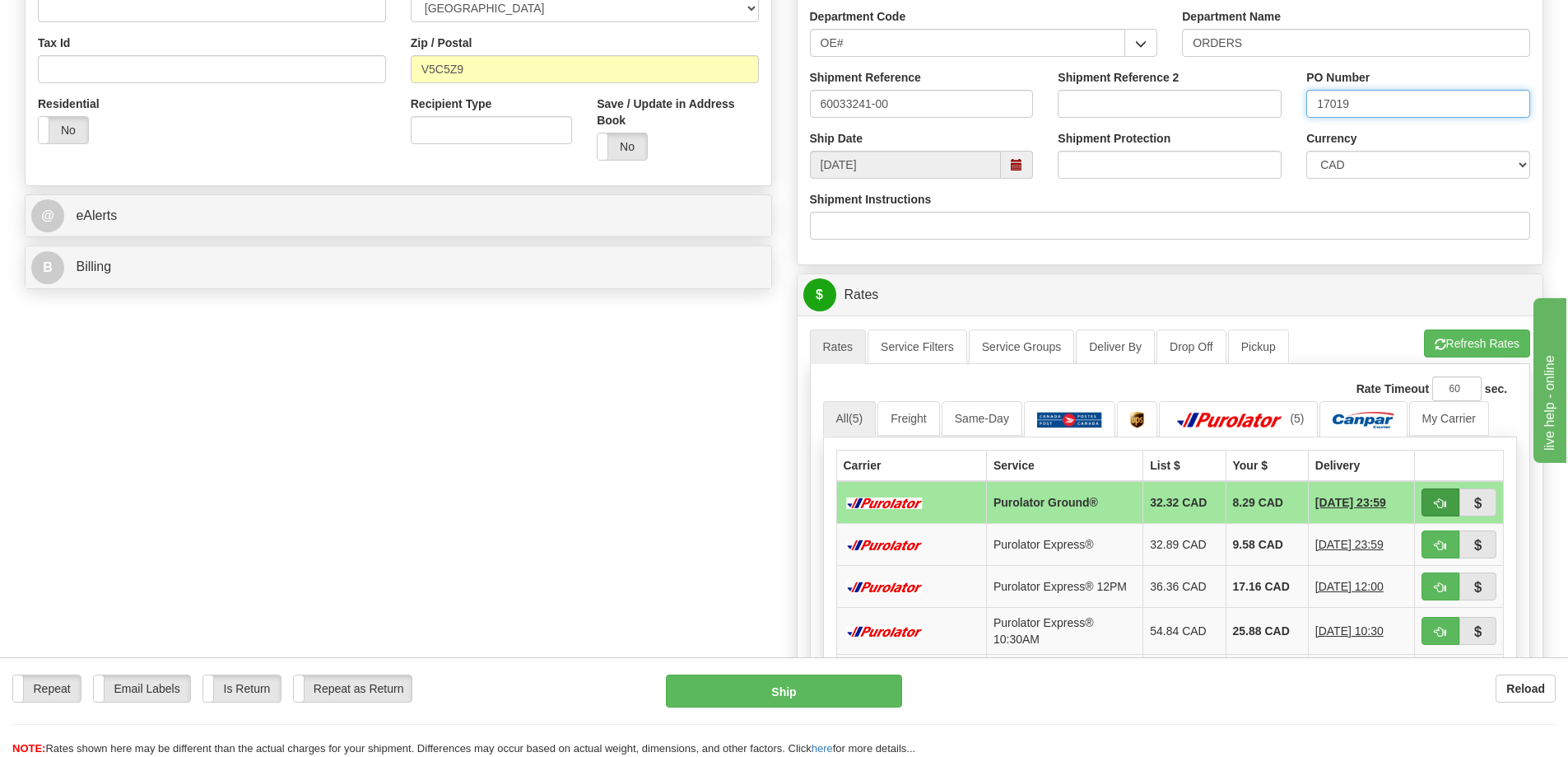
type input "17019"
click at [1439, 499] on span "button" at bounding box center [1440, 503] width 12 height 11
type input "260"
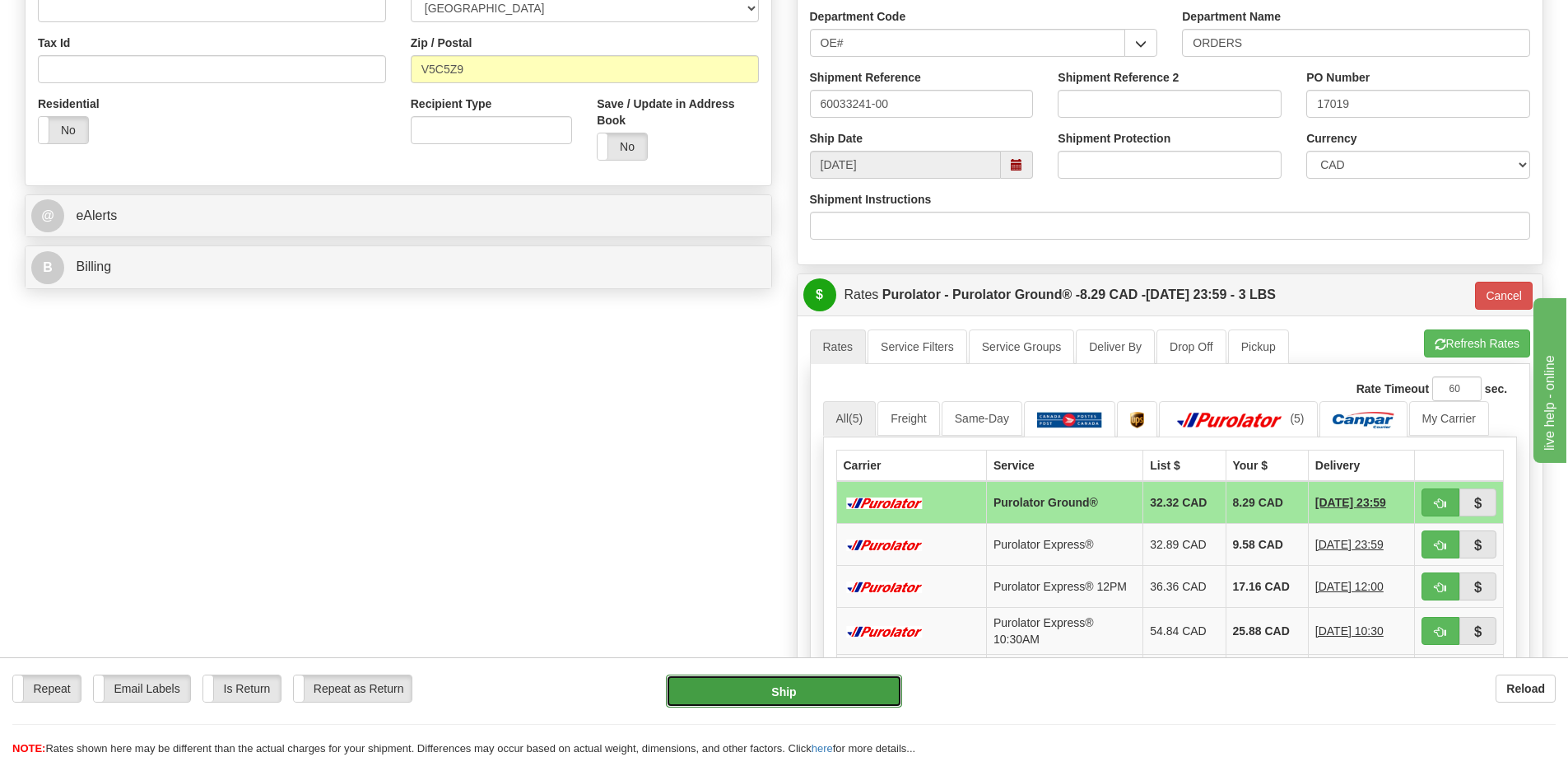
click at [807, 689] on button "Ship" at bounding box center [784, 691] width 236 height 33
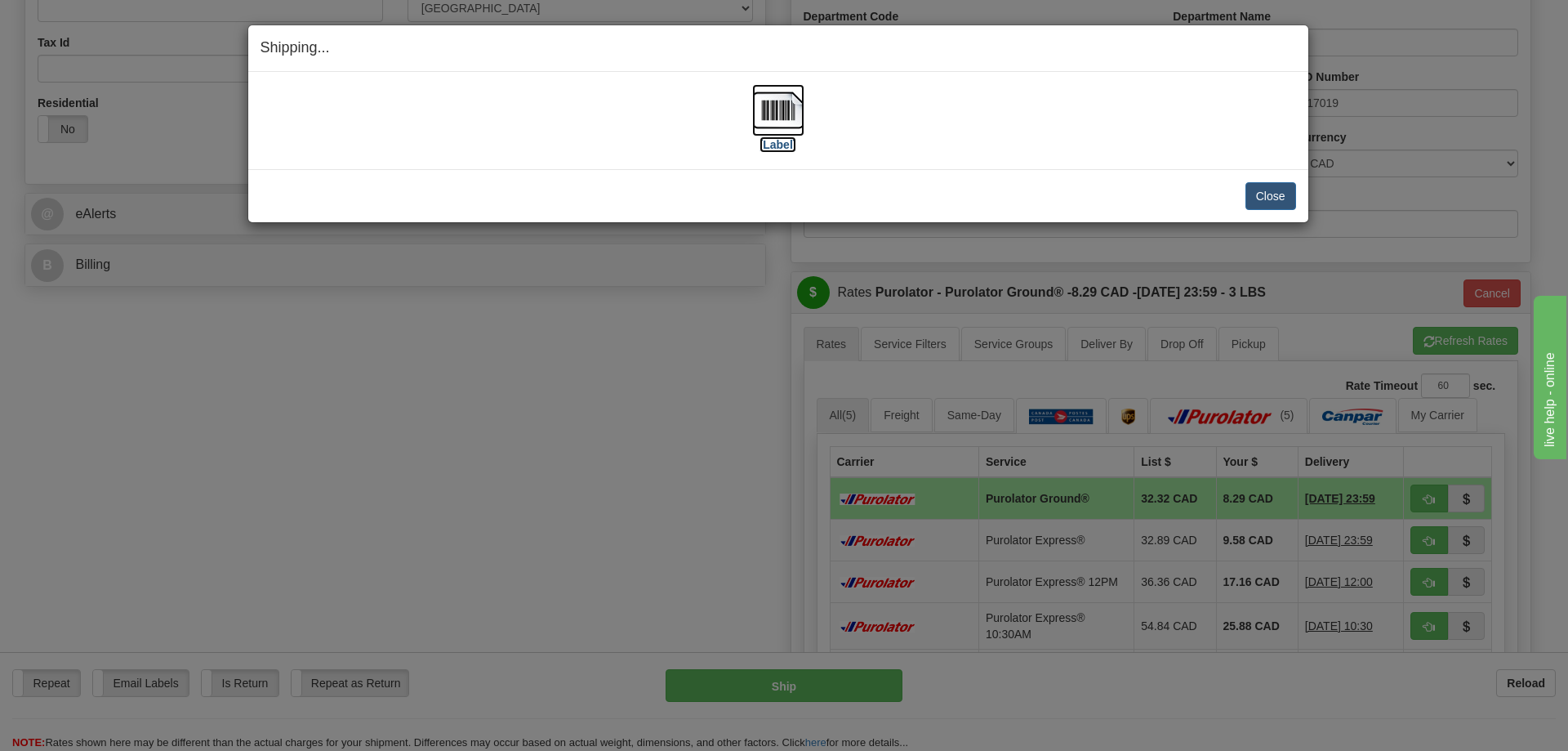
click at [785, 122] on img at bounding box center [778, 110] width 52 height 52
